Goal: Transaction & Acquisition: Book appointment/travel/reservation

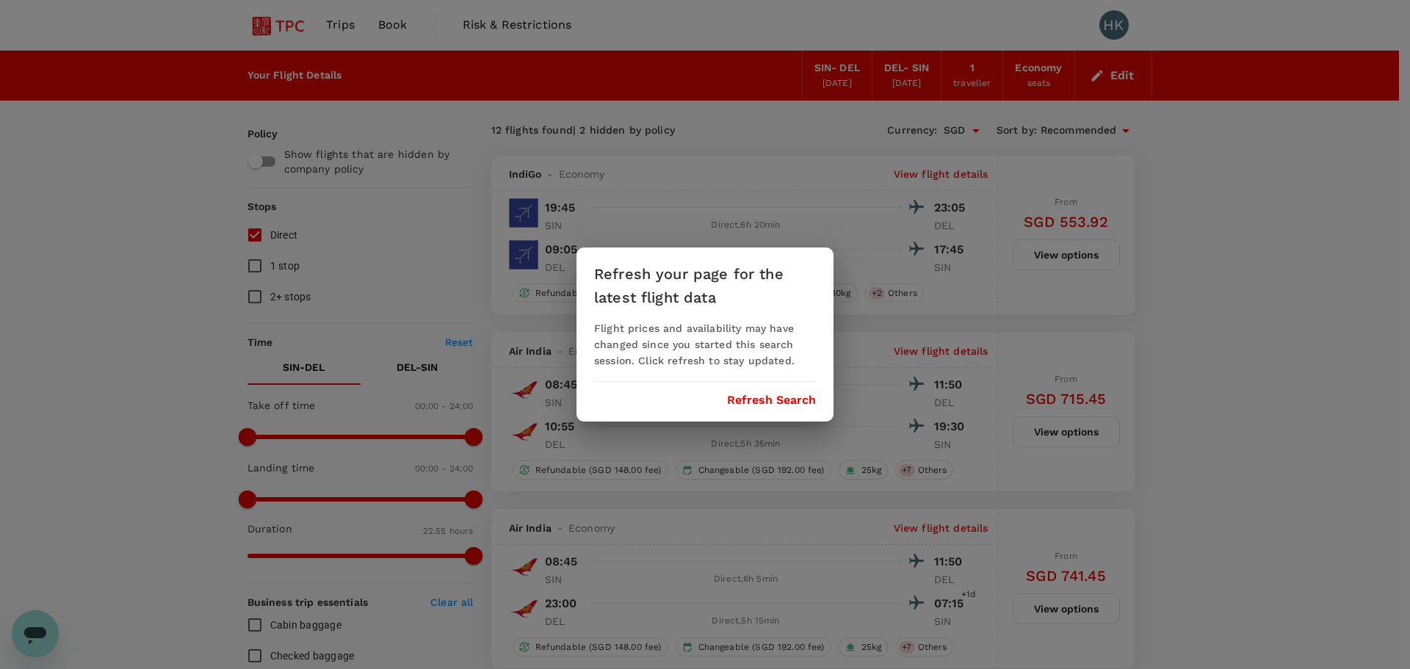
click at [780, 400] on button "Refresh Search" at bounding box center [771, 400] width 89 height 13
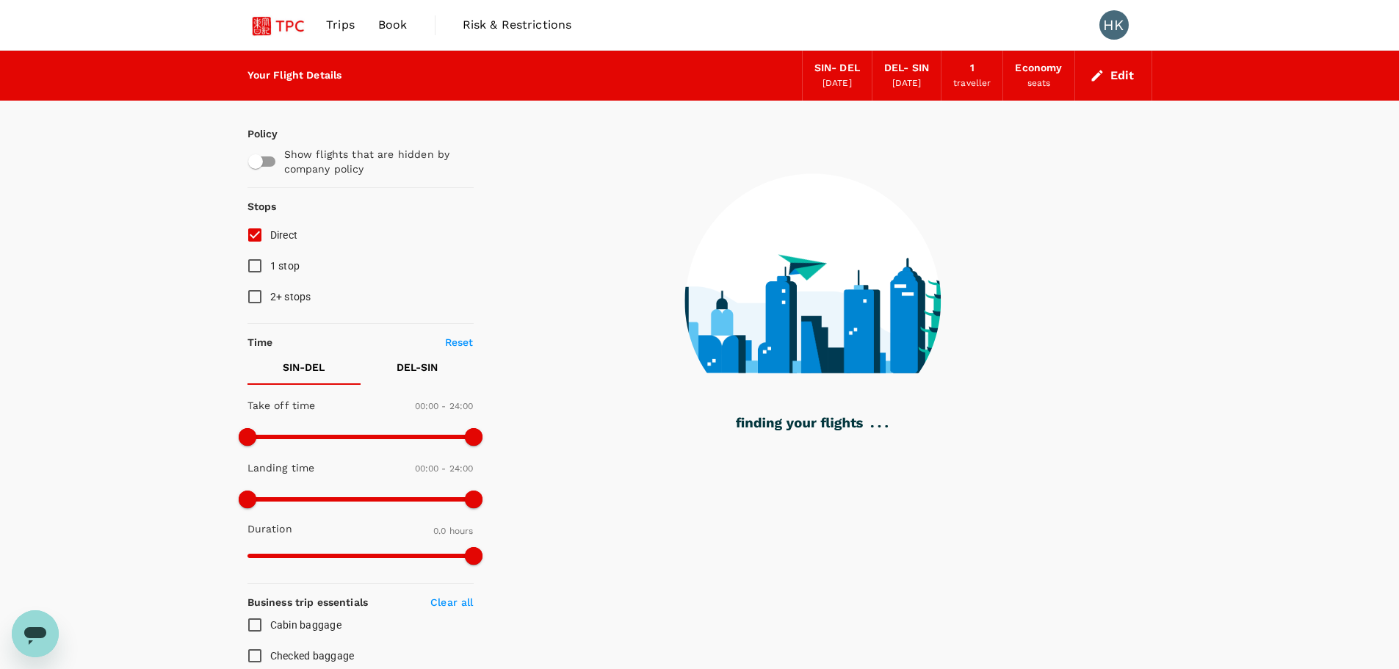
type input "1100"
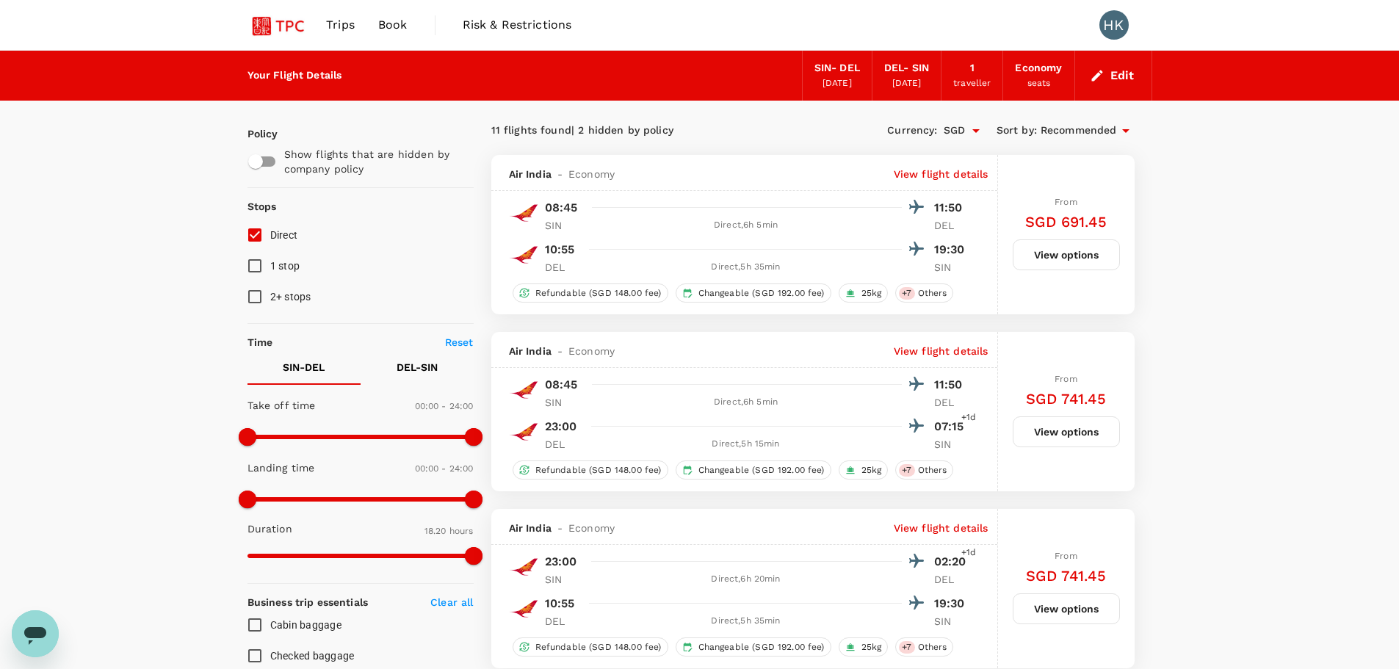
click at [1121, 131] on icon at bounding box center [1126, 131] width 18 height 18
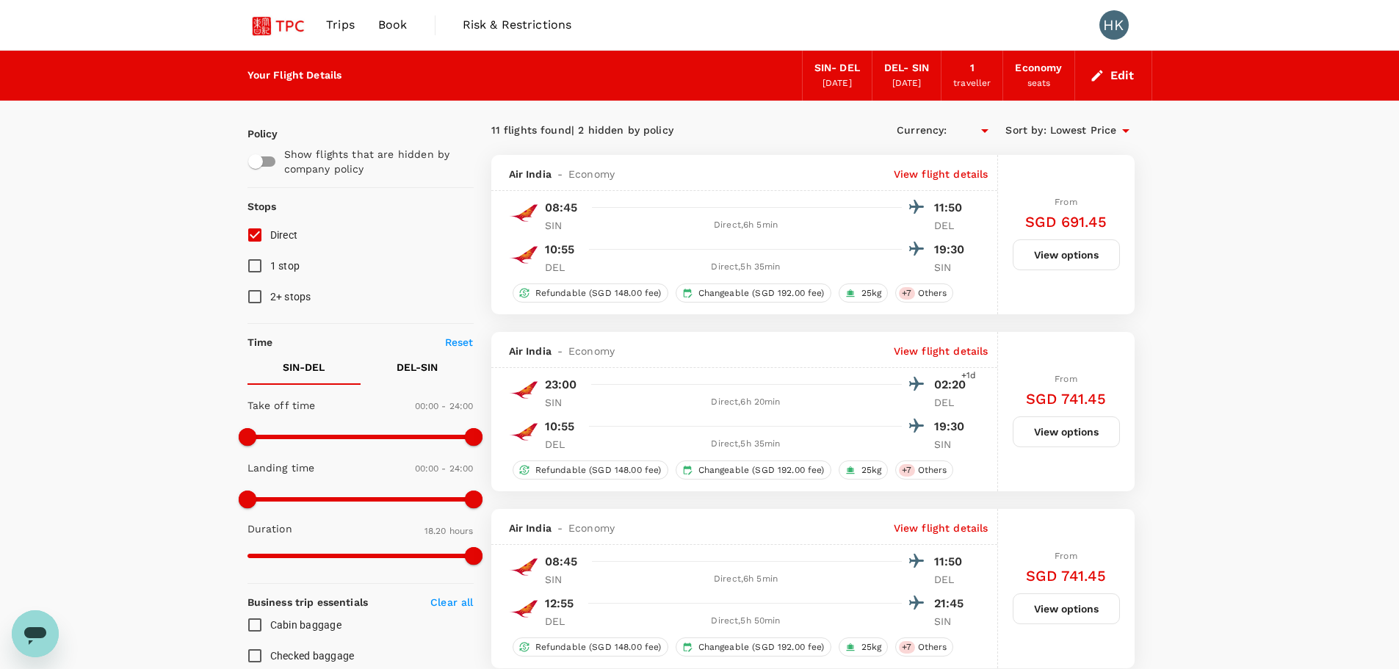
type input "SGD"
click at [270, 164] on input "checkbox" at bounding box center [256, 162] width 84 height 28
checkbox input "true"
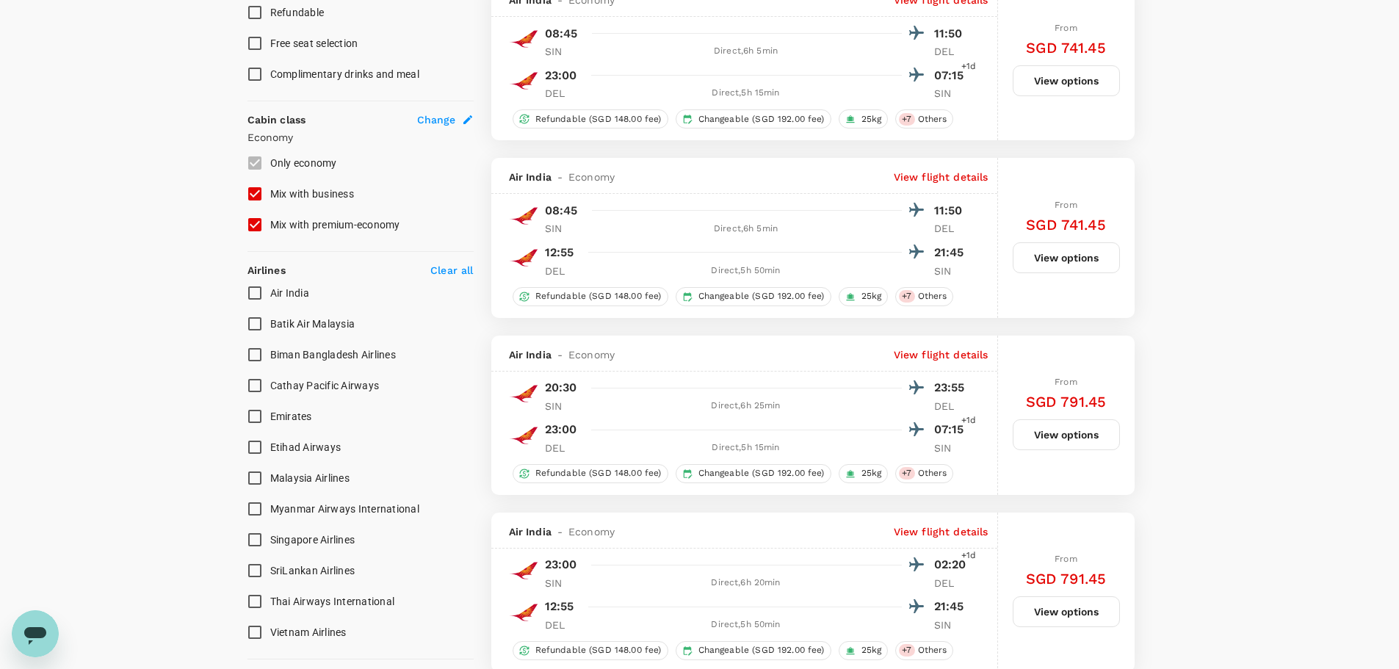
scroll to position [721, 0]
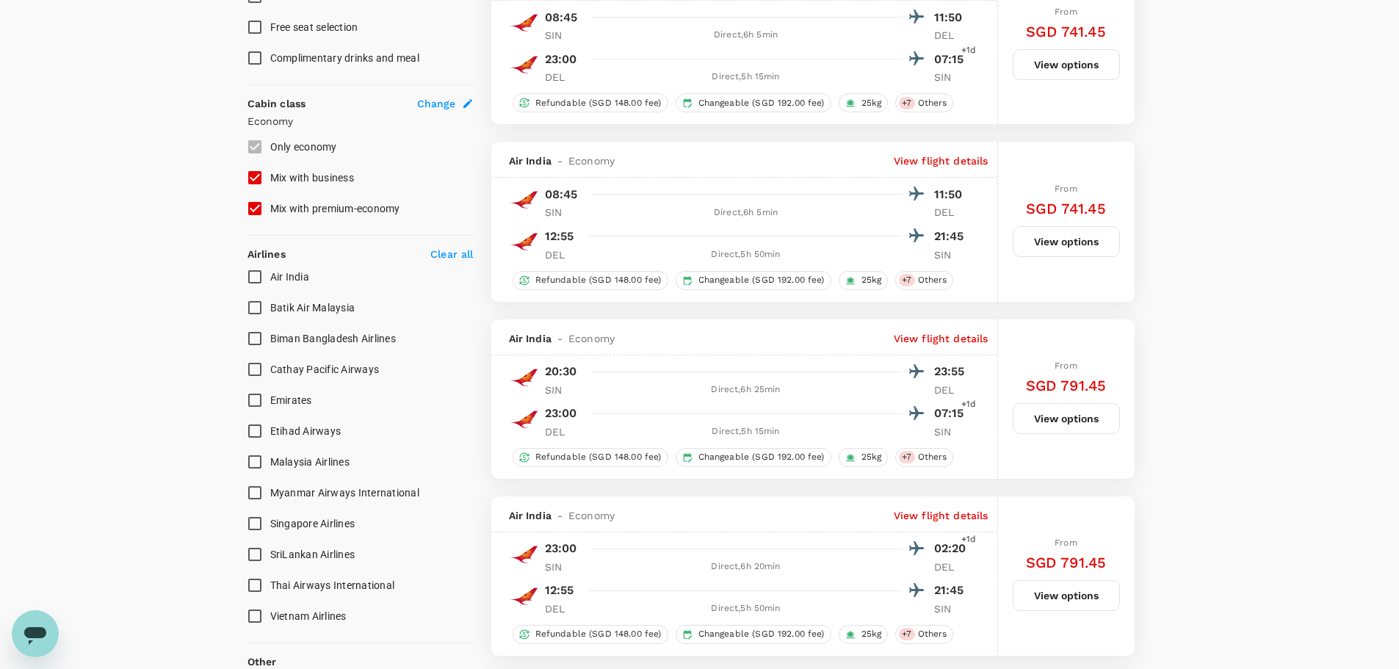
click at [449, 98] on span "Change" at bounding box center [436, 103] width 39 height 15
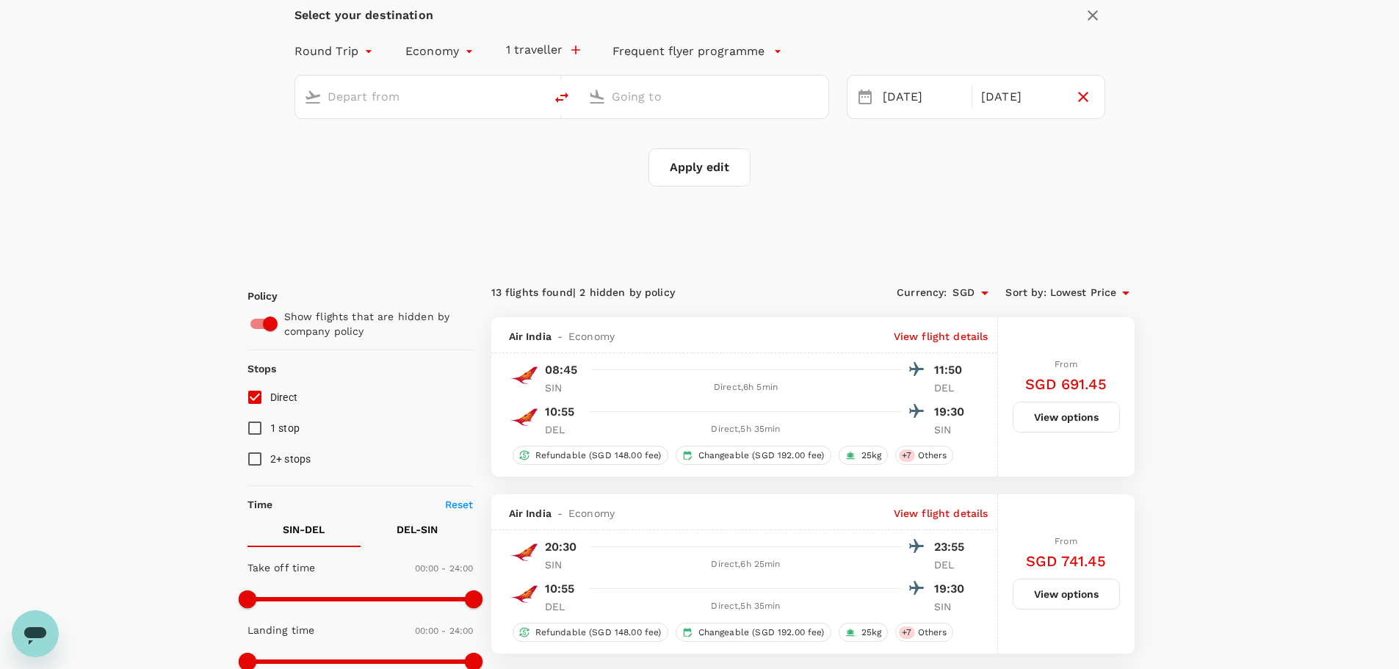
scroll to position [12, 0]
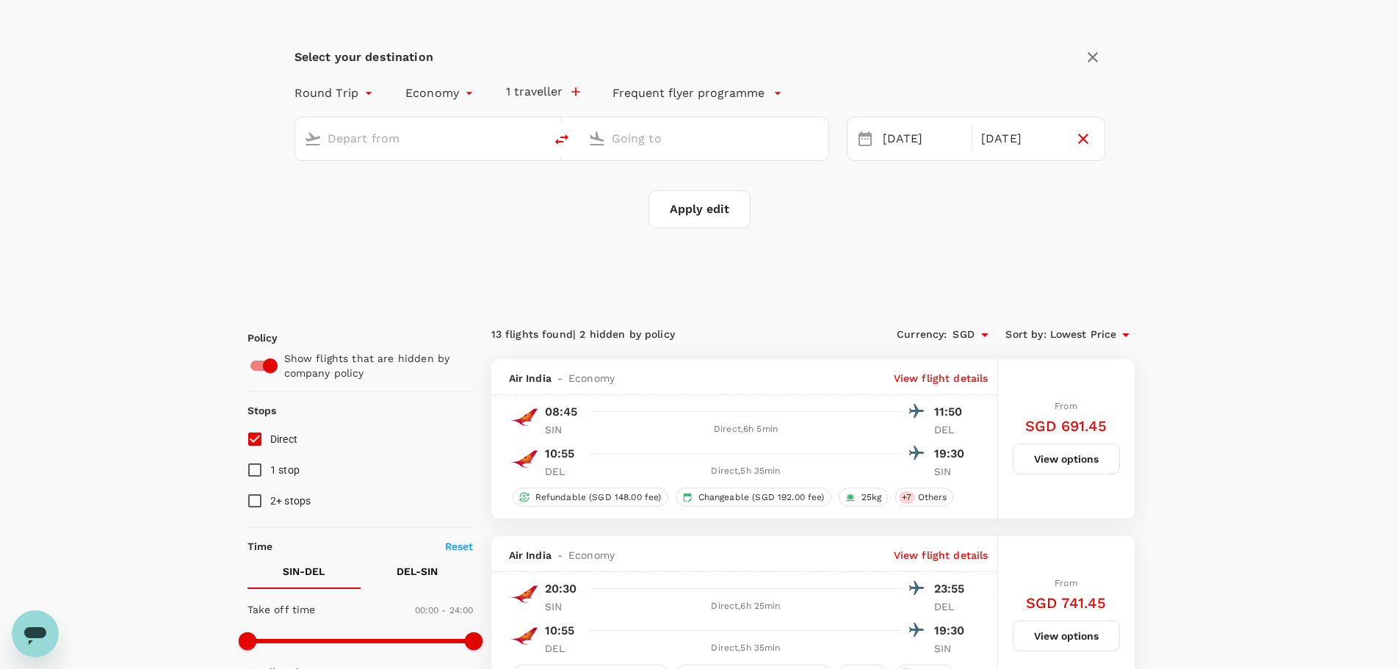
type input "Singapore Changi (SIN)"
type input "[PERSON_NAME] Intl (DEL)"
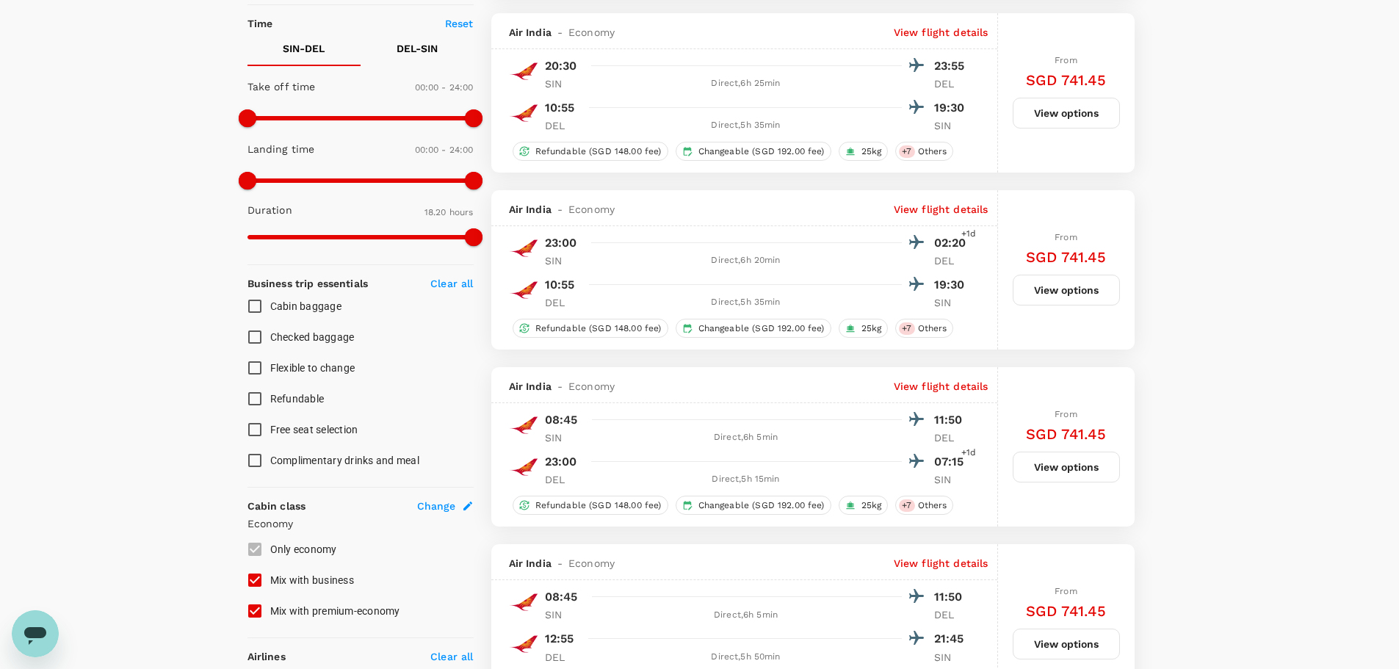
scroll to position [73, 0]
